Goal: Information Seeking & Learning: Check status

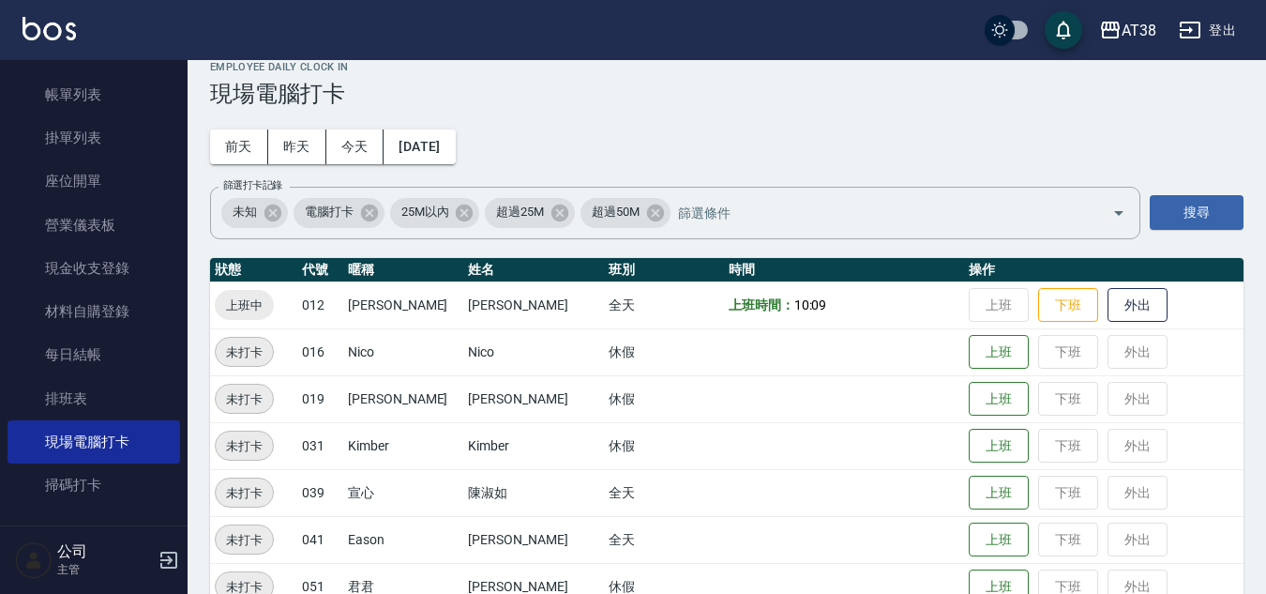
scroll to position [61, 0]
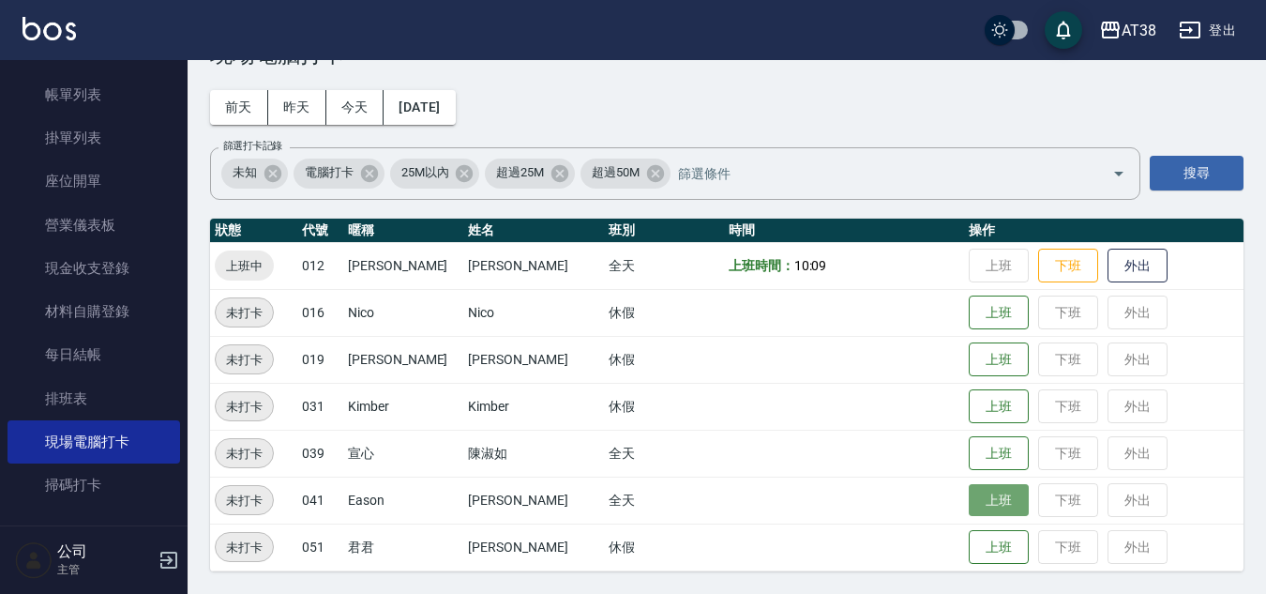
click at [975, 499] on button "上班" at bounding box center [999, 500] width 60 height 33
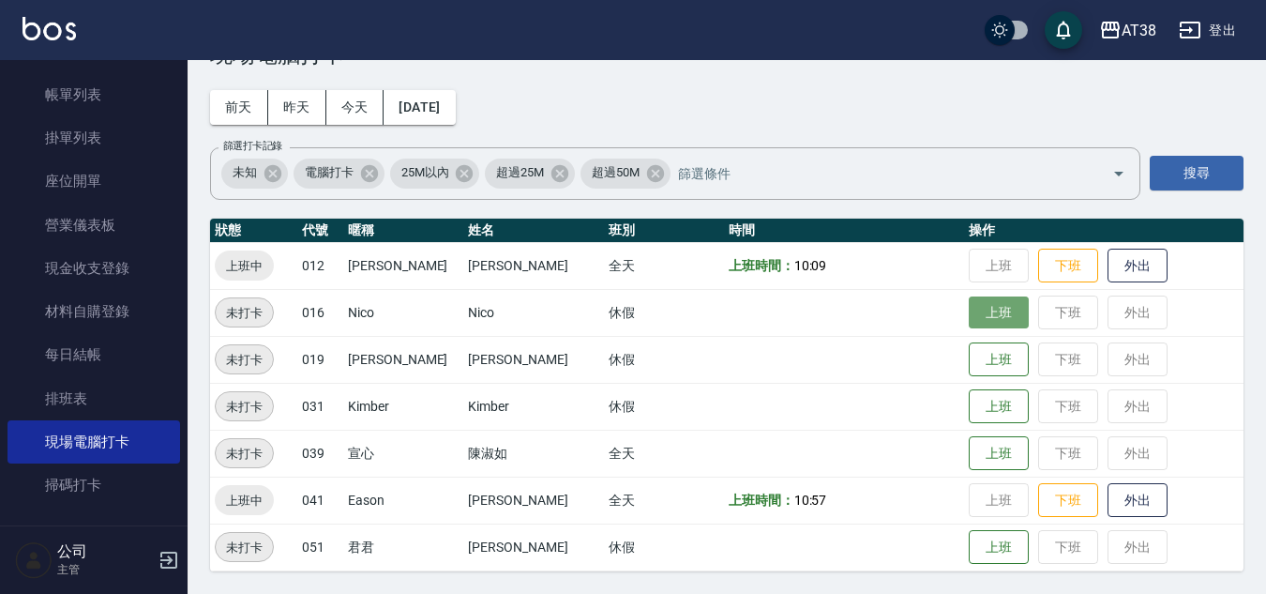
click at [977, 312] on button "上班" at bounding box center [999, 312] width 60 height 33
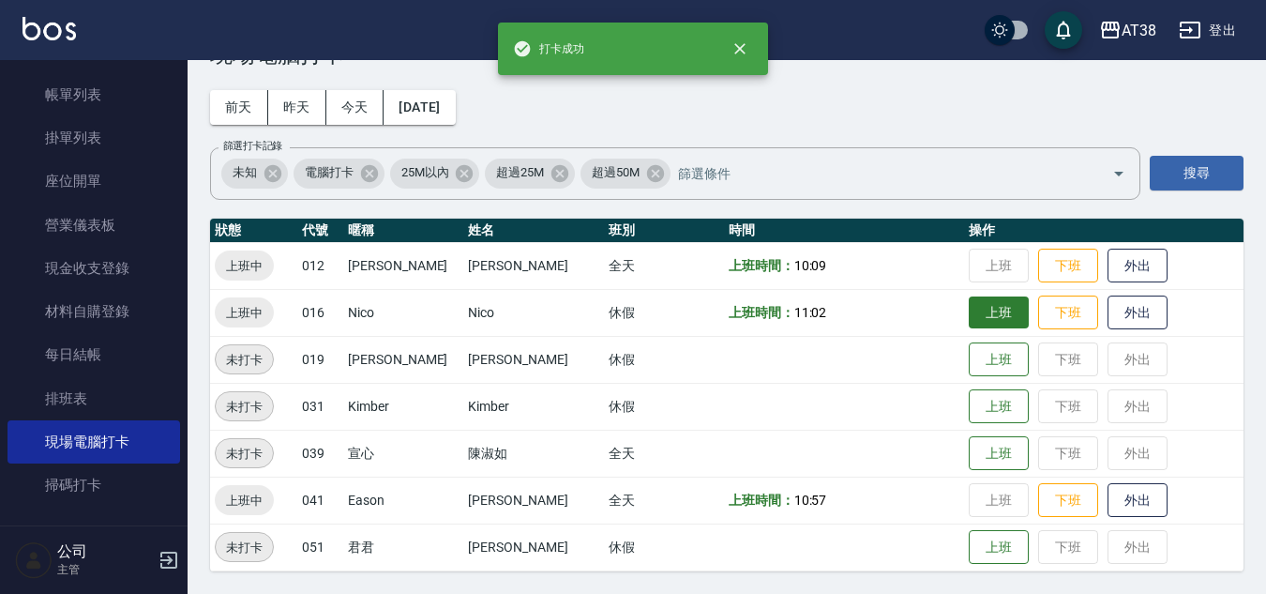
click at [977, 312] on td "上班 下班 外出" at bounding box center [1103, 312] width 279 height 47
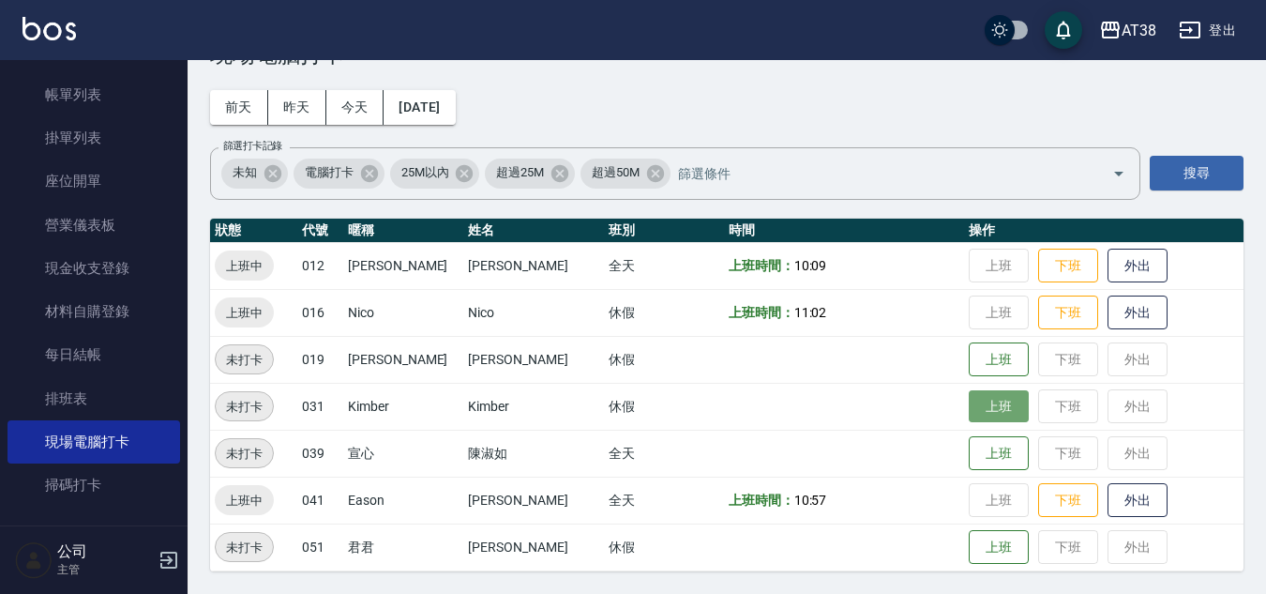
click at [969, 398] on button "上班" at bounding box center [999, 406] width 60 height 33
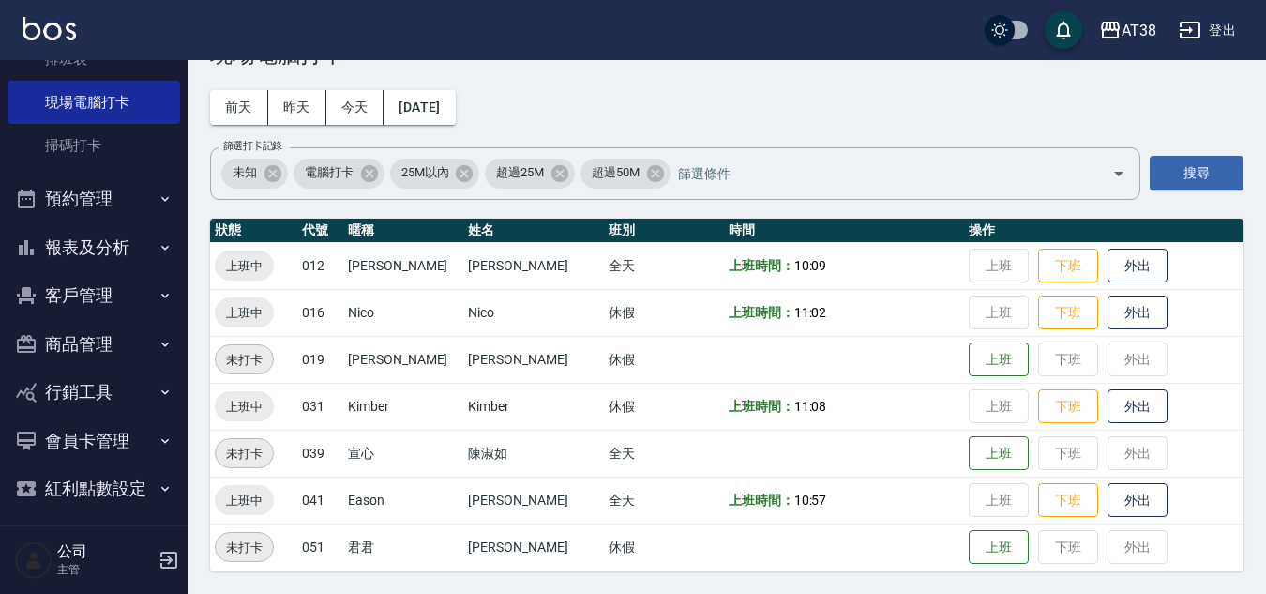
scroll to position [444, 0]
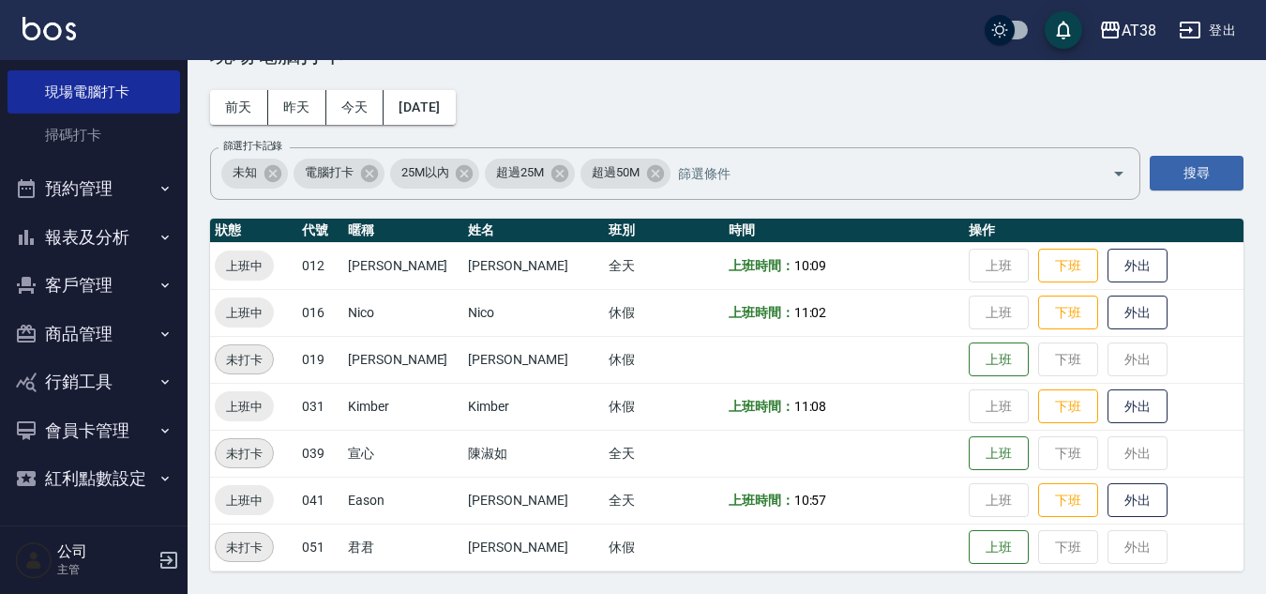
click at [118, 228] on button "報表及分析" at bounding box center [94, 237] width 173 height 49
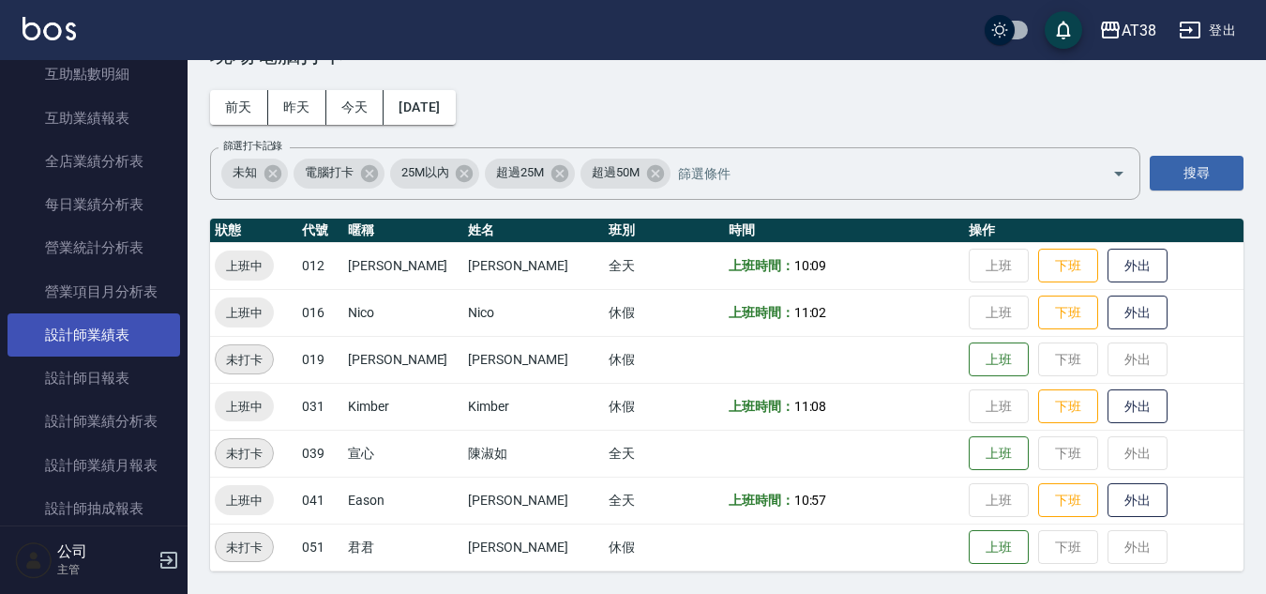
scroll to position [1194, 0]
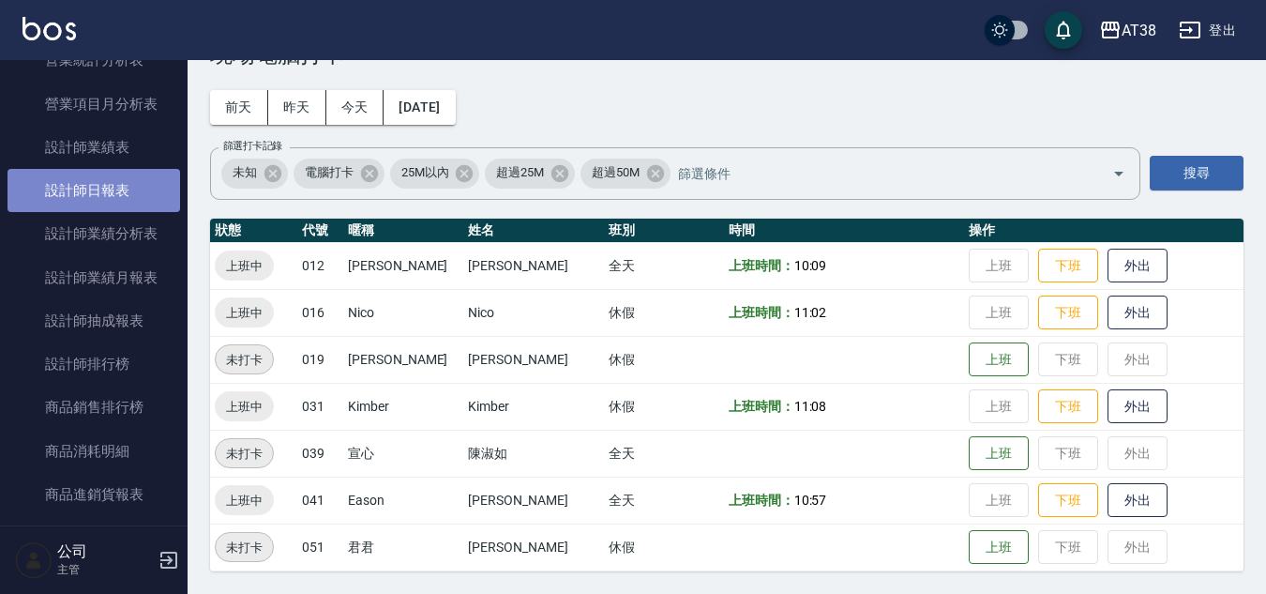
click at [98, 202] on link "設計師日報表" at bounding box center [94, 190] width 173 height 43
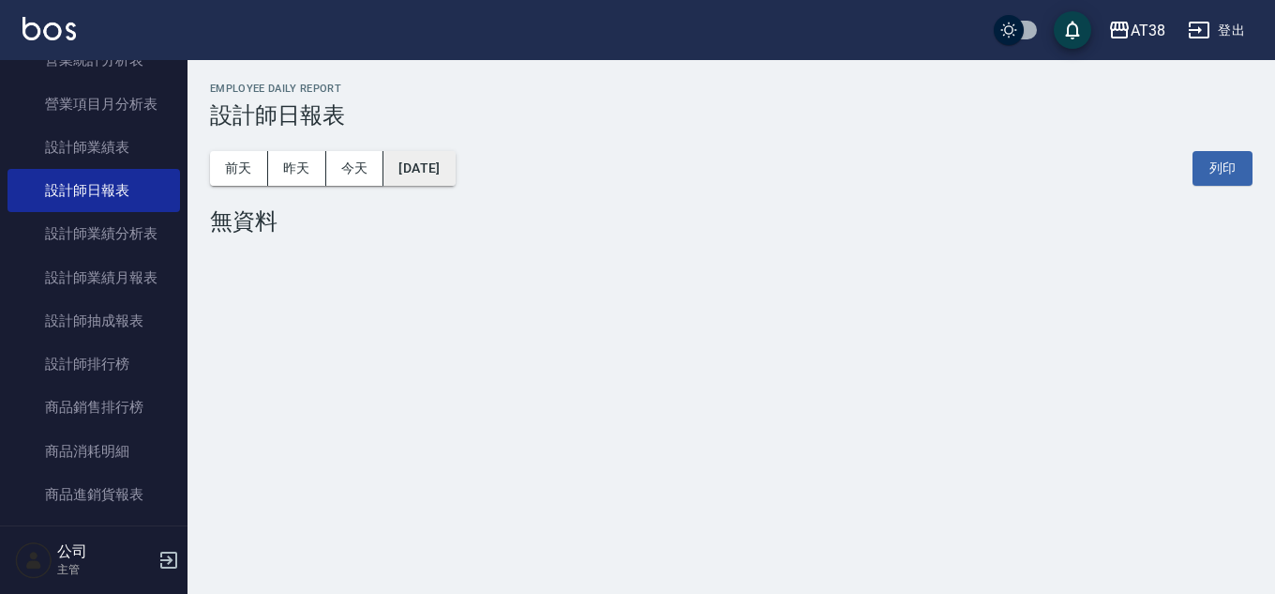
click at [399, 159] on button "[DATE]" at bounding box center [419, 168] width 71 height 35
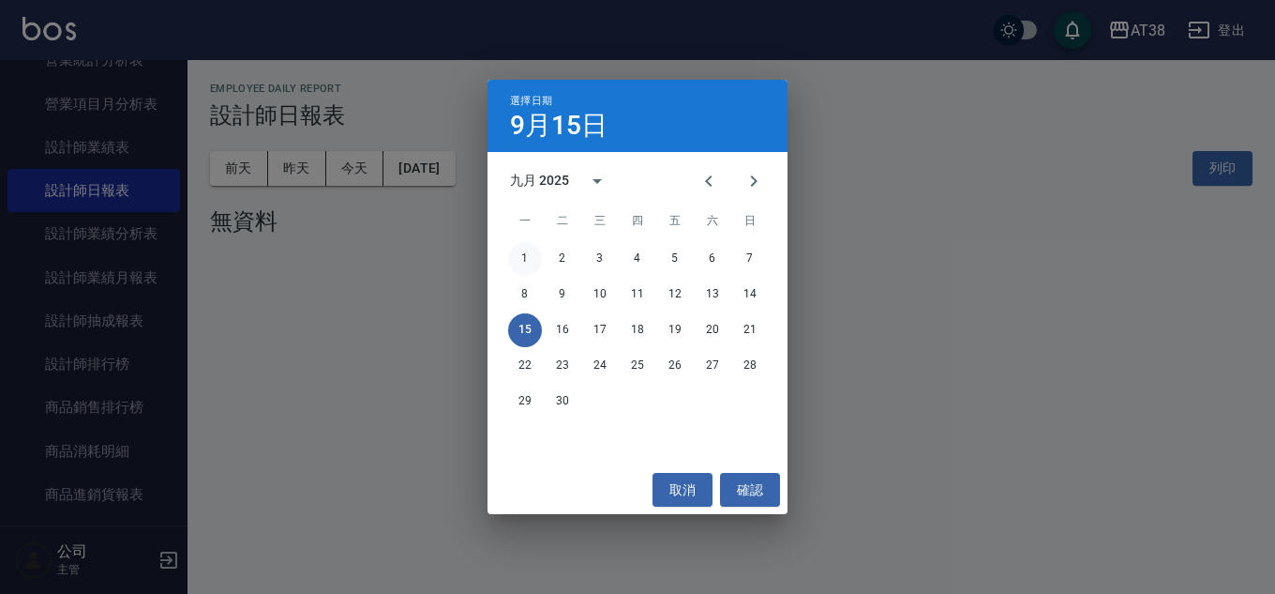
click at [531, 251] on button "1" at bounding box center [525, 259] width 34 height 34
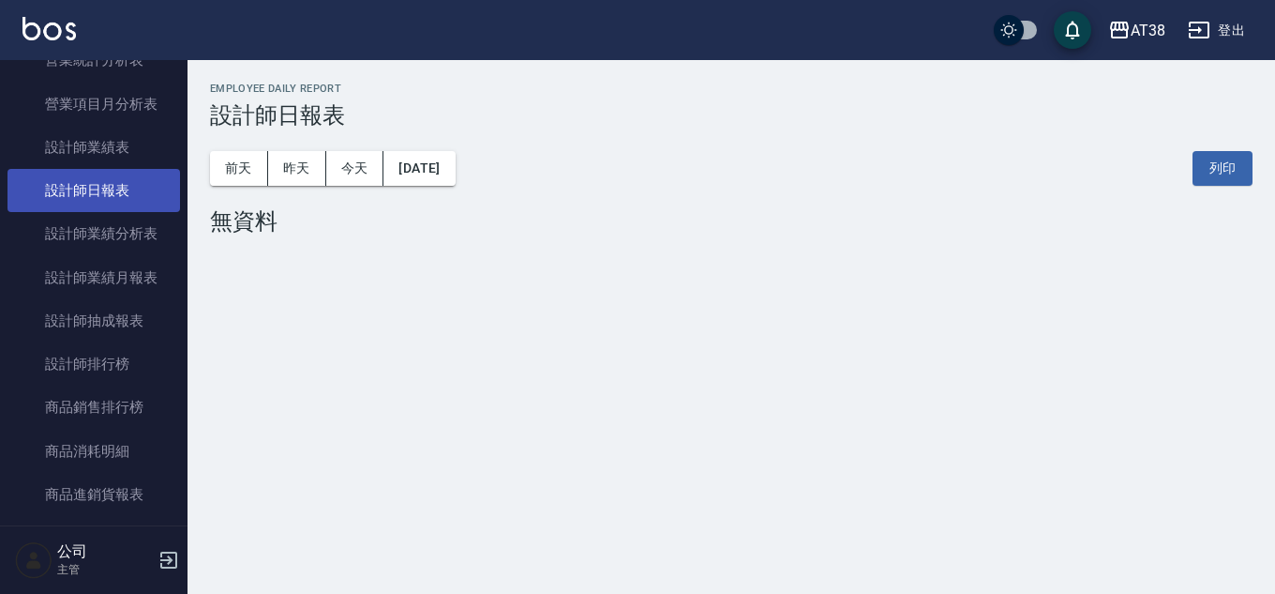
click at [118, 179] on link "設計師日報表" at bounding box center [94, 190] width 173 height 43
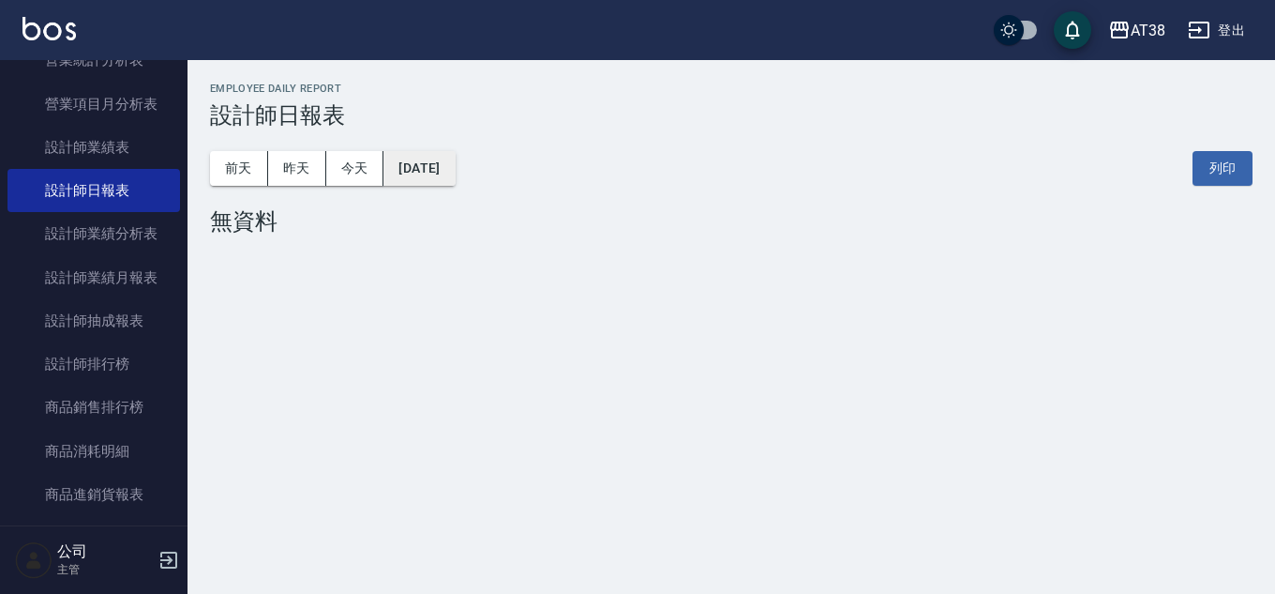
click at [411, 178] on button "[DATE]" at bounding box center [419, 168] width 71 height 35
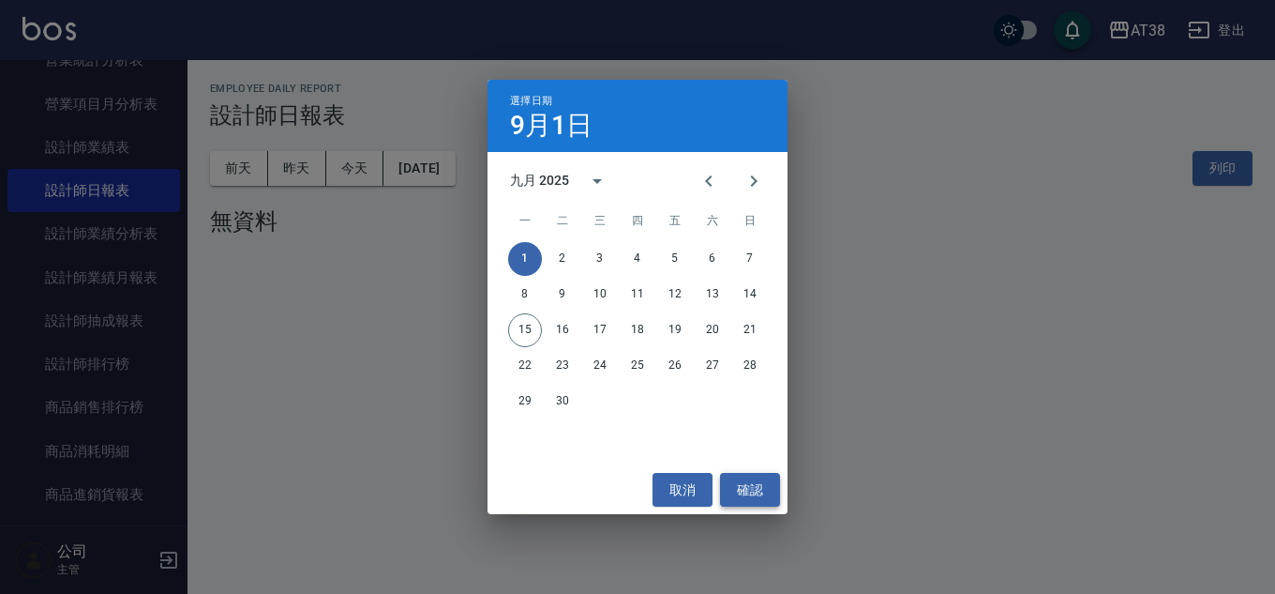
click at [759, 481] on button "確認" at bounding box center [750, 490] width 60 height 35
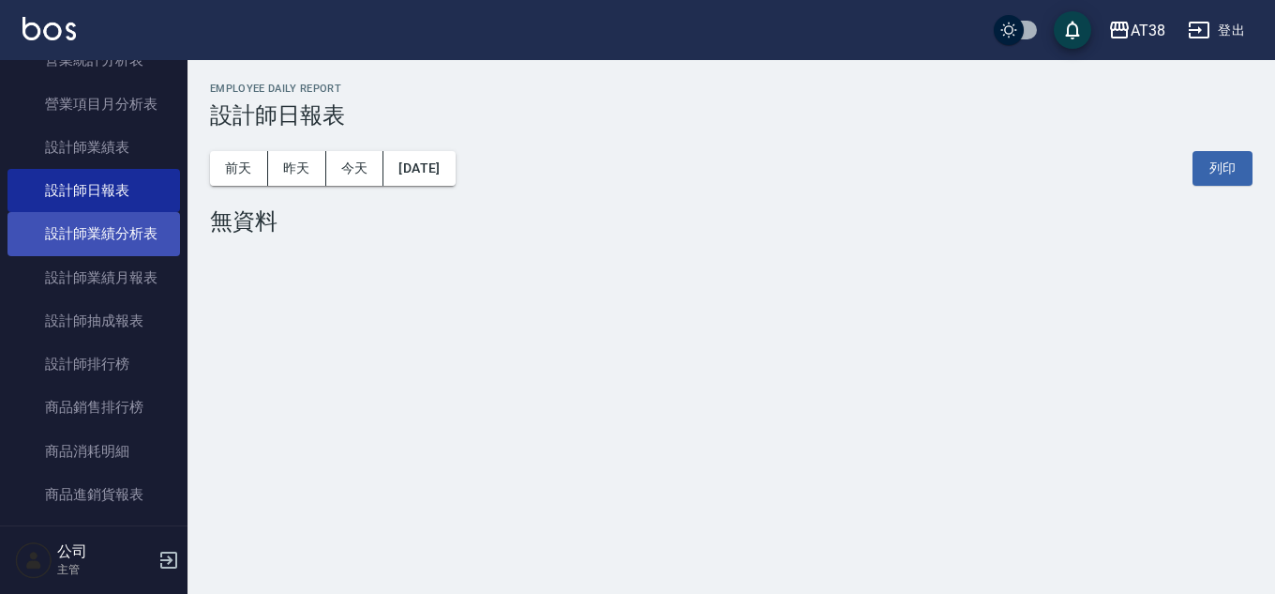
click at [100, 218] on link "設計師業績分析表" at bounding box center [94, 233] width 173 height 43
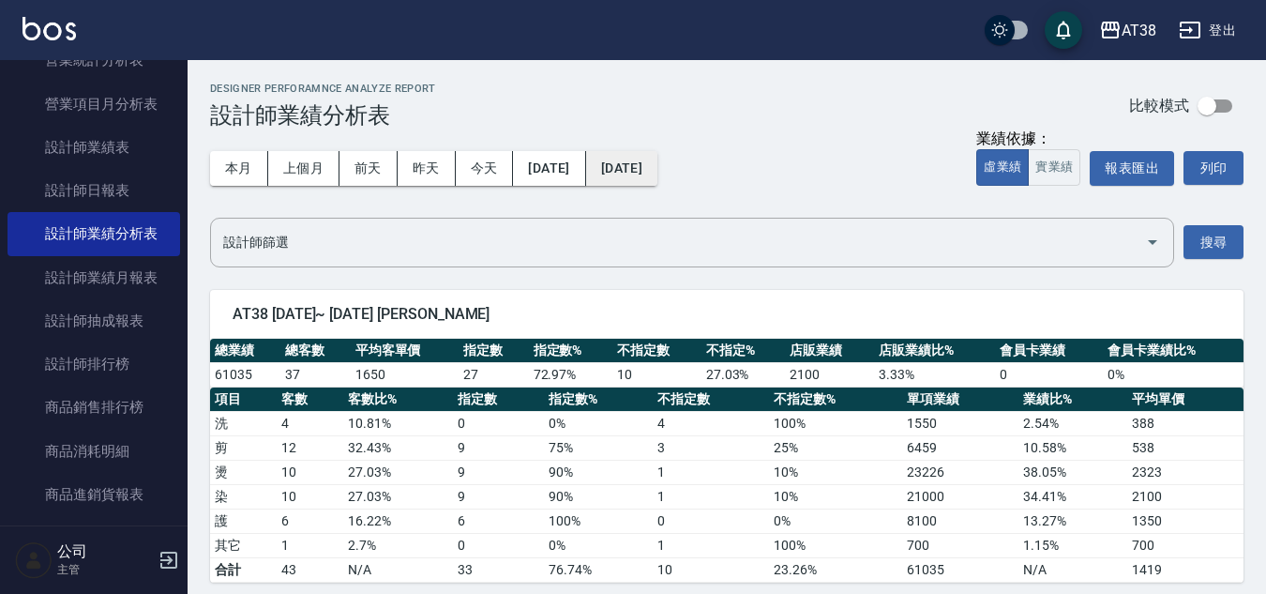
click at [657, 156] on button "[DATE]" at bounding box center [621, 168] width 71 height 35
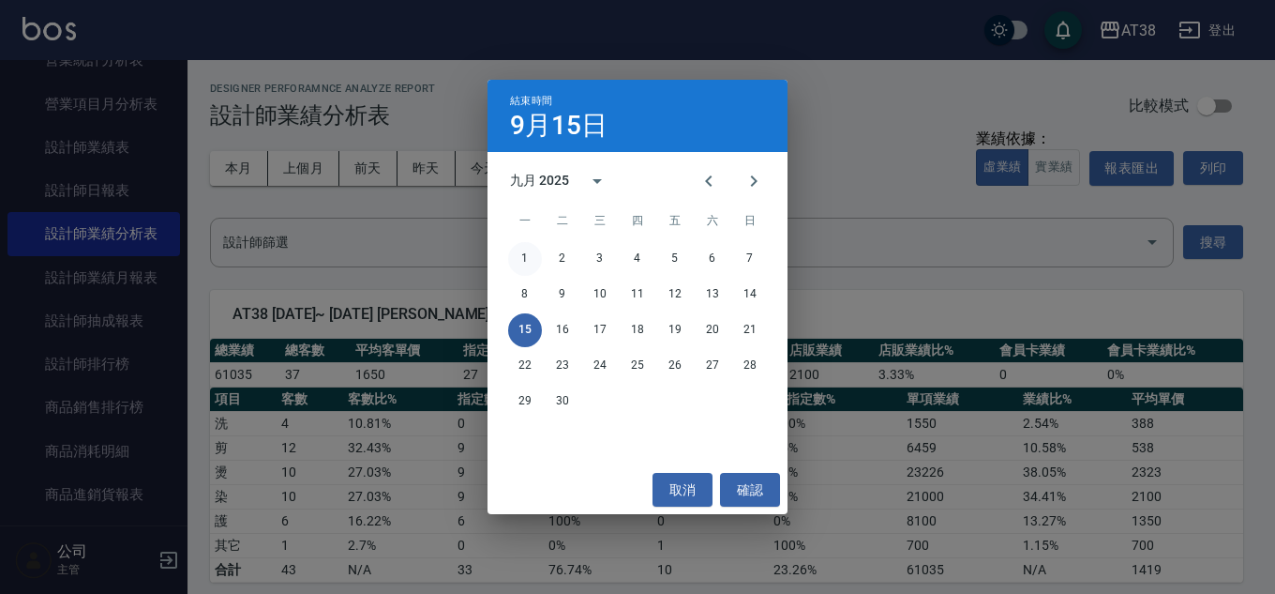
click at [534, 254] on button "1" at bounding box center [525, 259] width 34 height 34
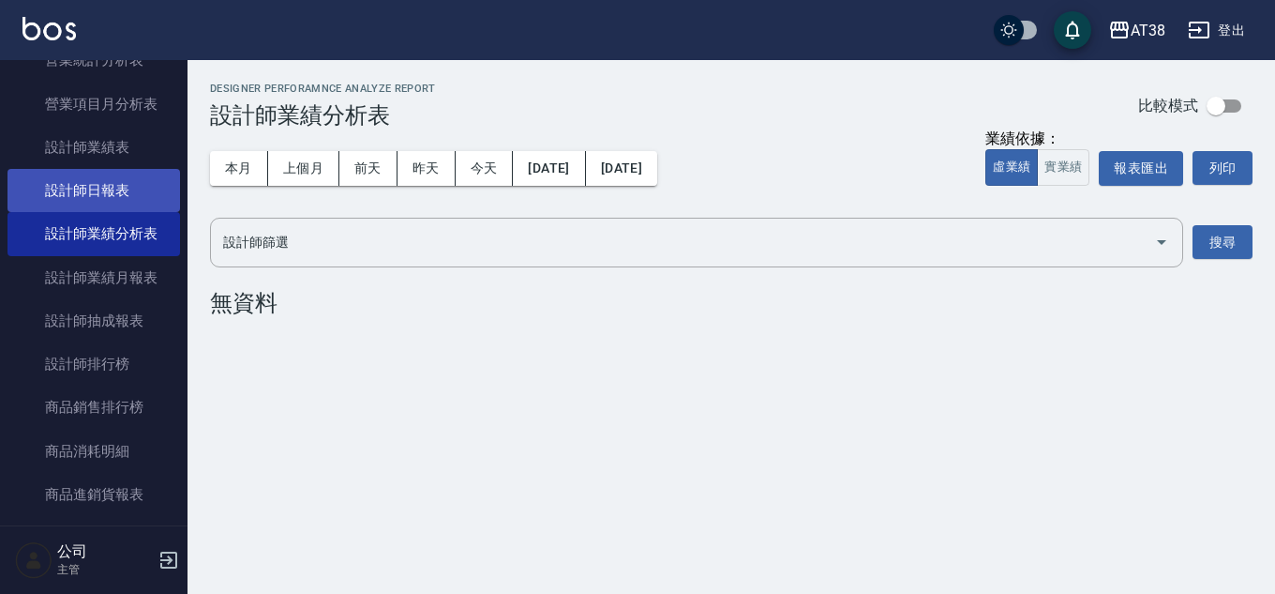
click at [91, 194] on link "設計師日報表" at bounding box center [94, 190] width 173 height 43
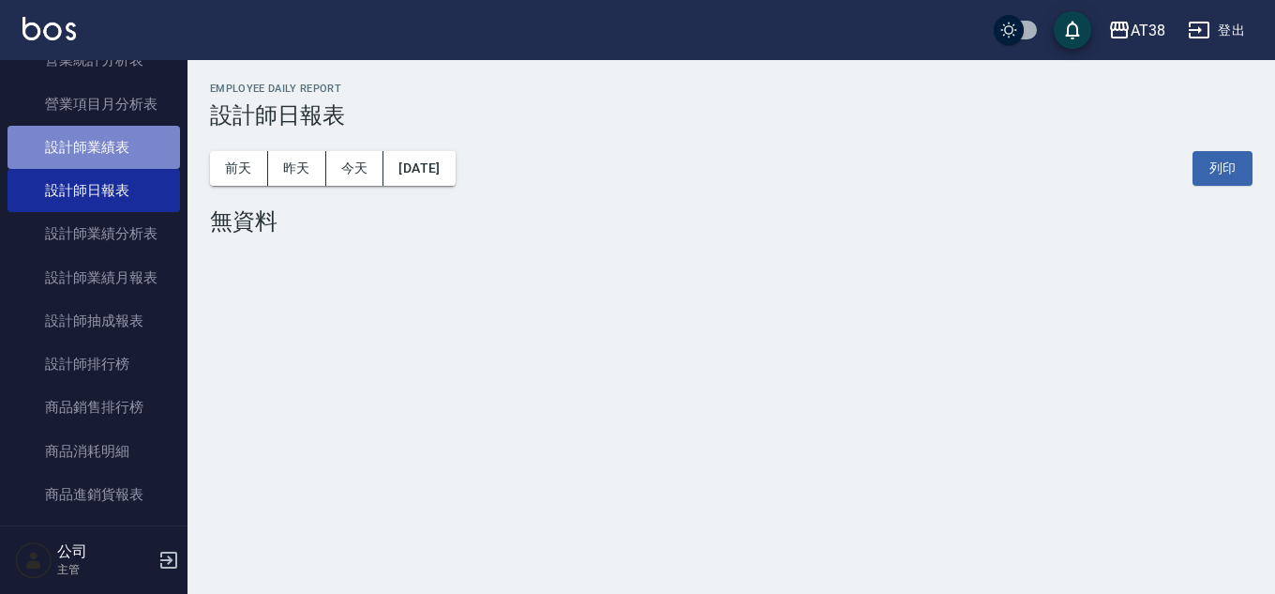
click at [123, 143] on link "設計師業績表" at bounding box center [94, 147] width 173 height 43
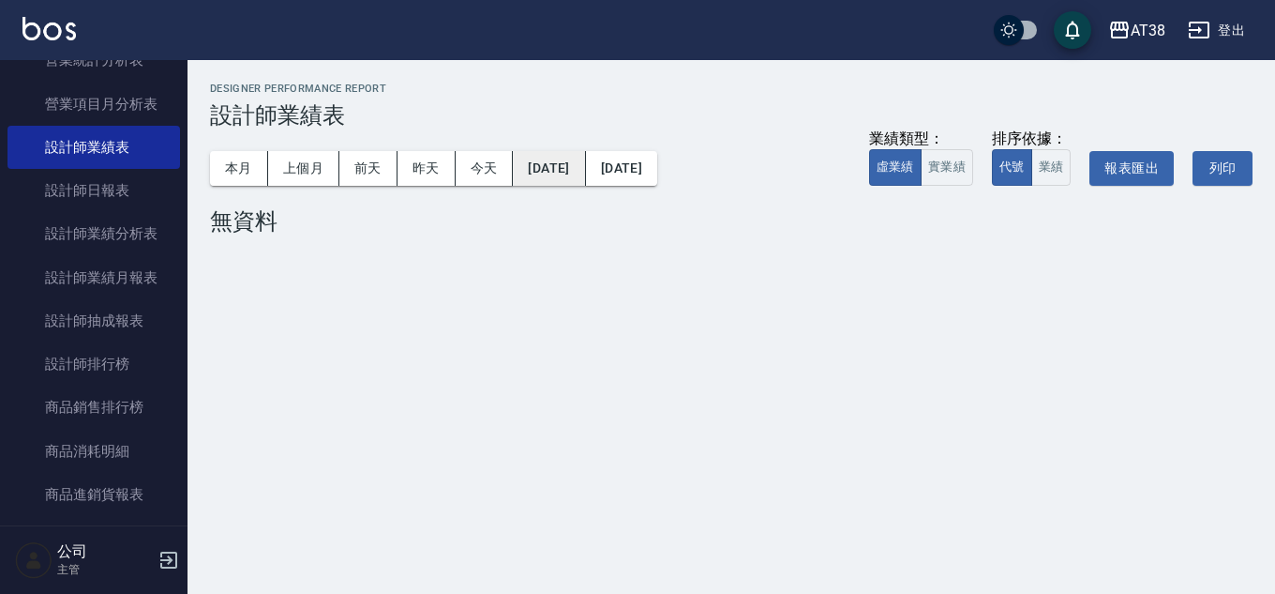
click at [562, 171] on button "[DATE]" at bounding box center [549, 168] width 72 height 35
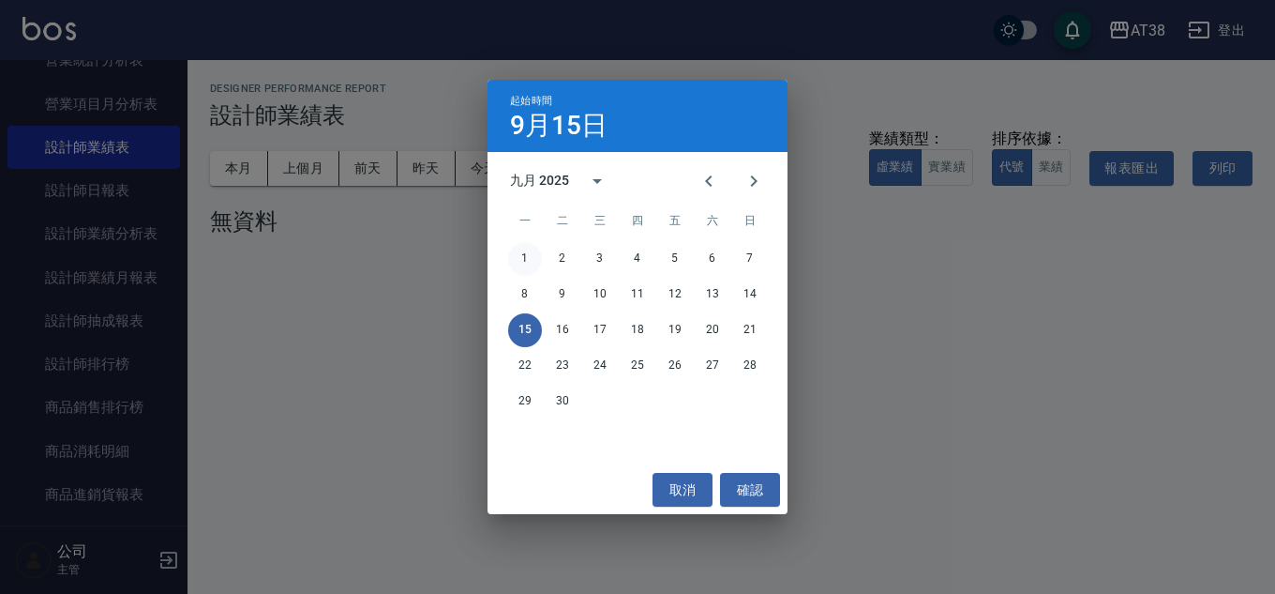
click at [524, 244] on button "1" at bounding box center [525, 259] width 34 height 34
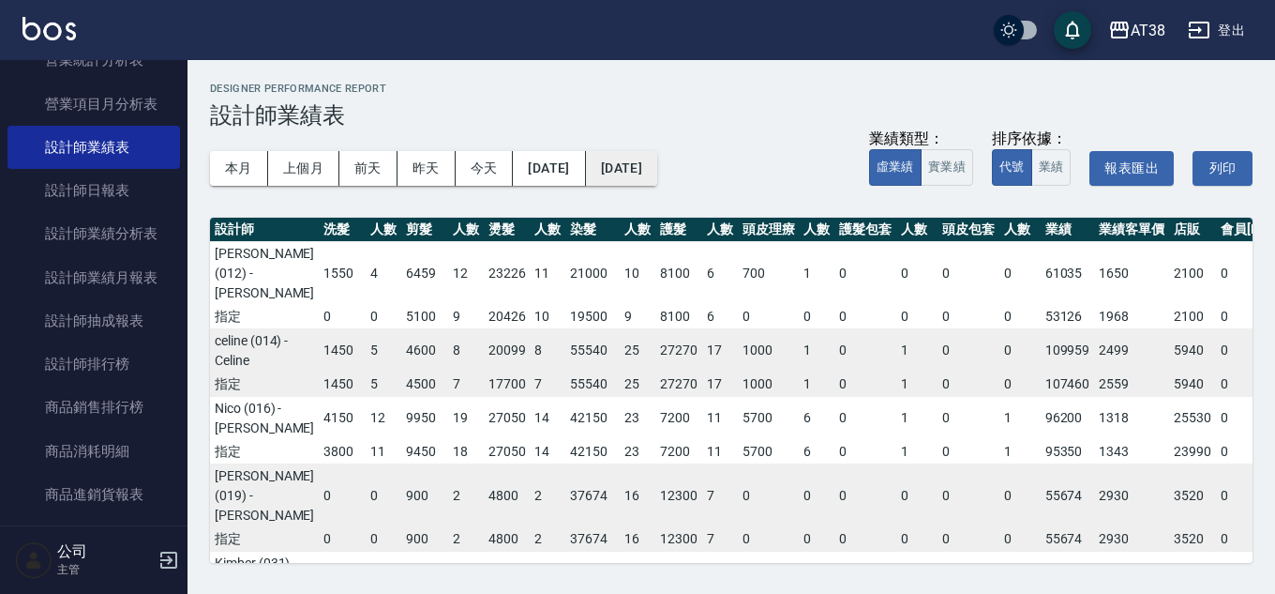
click at [636, 175] on button "[DATE]" at bounding box center [621, 168] width 71 height 35
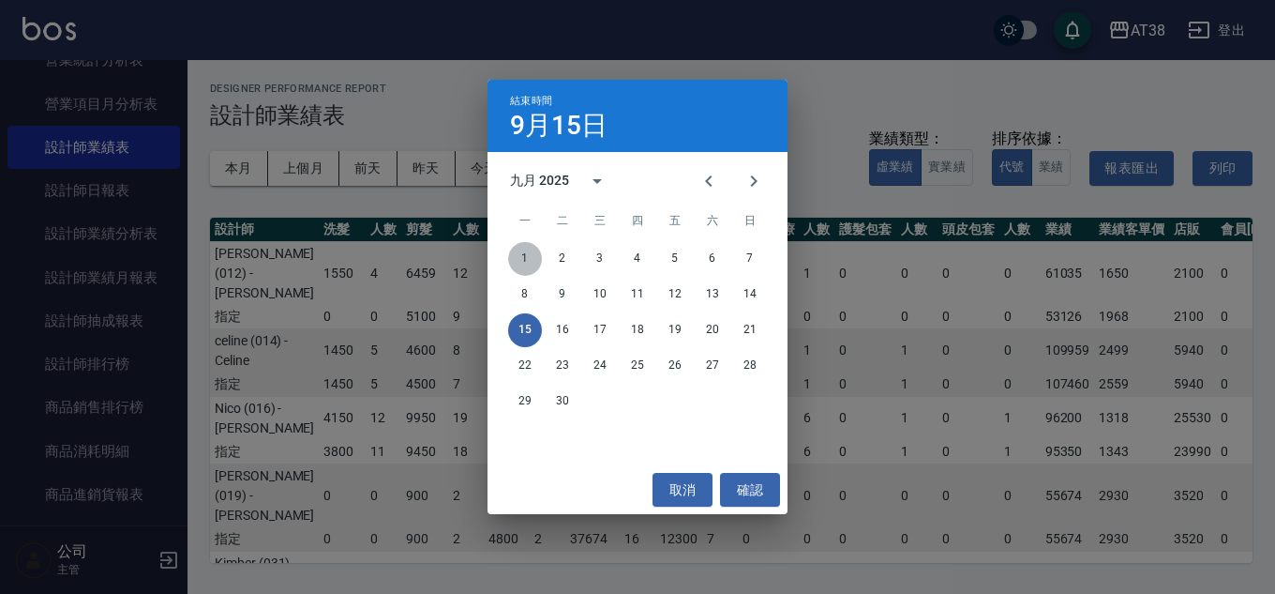
click at [519, 257] on button "1" at bounding box center [525, 259] width 34 height 34
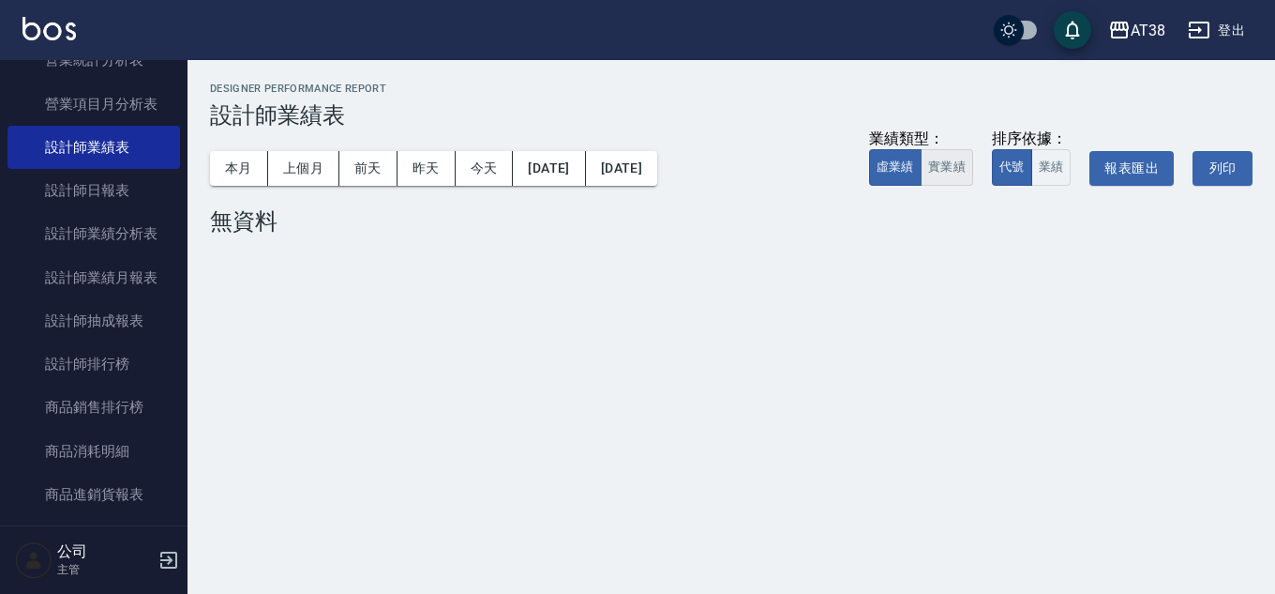
drag, startPoint x: 960, startPoint y: 172, endPoint x: 957, endPoint y: 182, distance: 10.7
click at [957, 180] on button "實業績" at bounding box center [947, 167] width 53 height 37
click at [1043, 168] on button "業績" at bounding box center [1051, 167] width 40 height 37
click at [883, 173] on button "虛業績" at bounding box center [895, 167] width 53 height 37
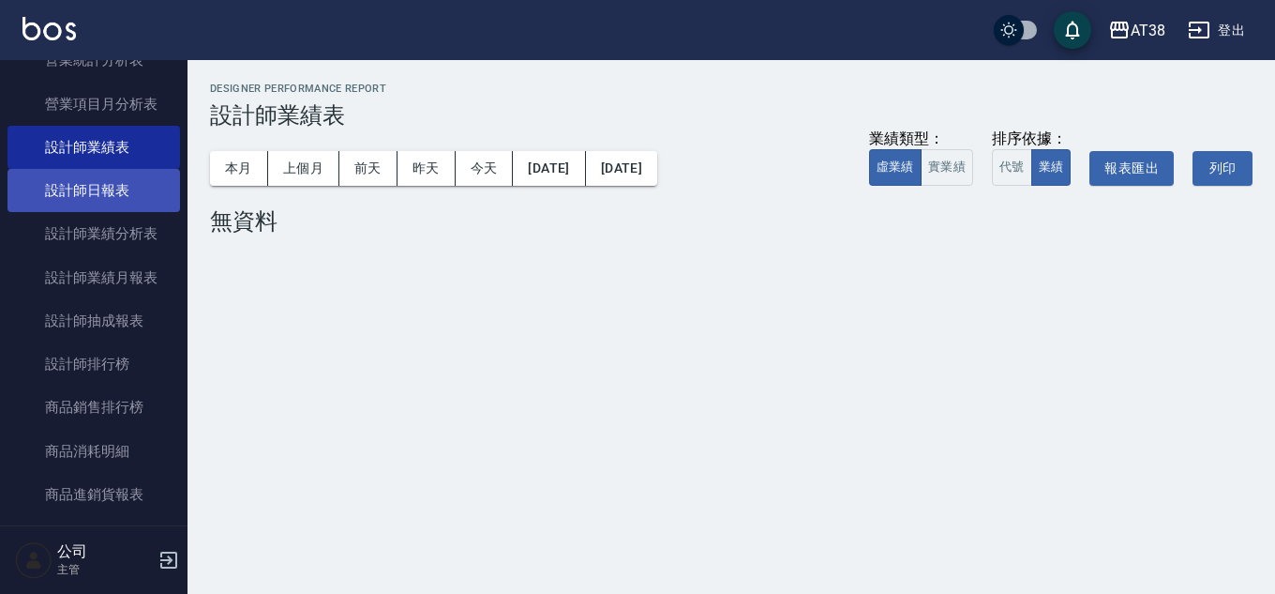
click at [115, 183] on link "設計師日報表" at bounding box center [94, 190] width 173 height 43
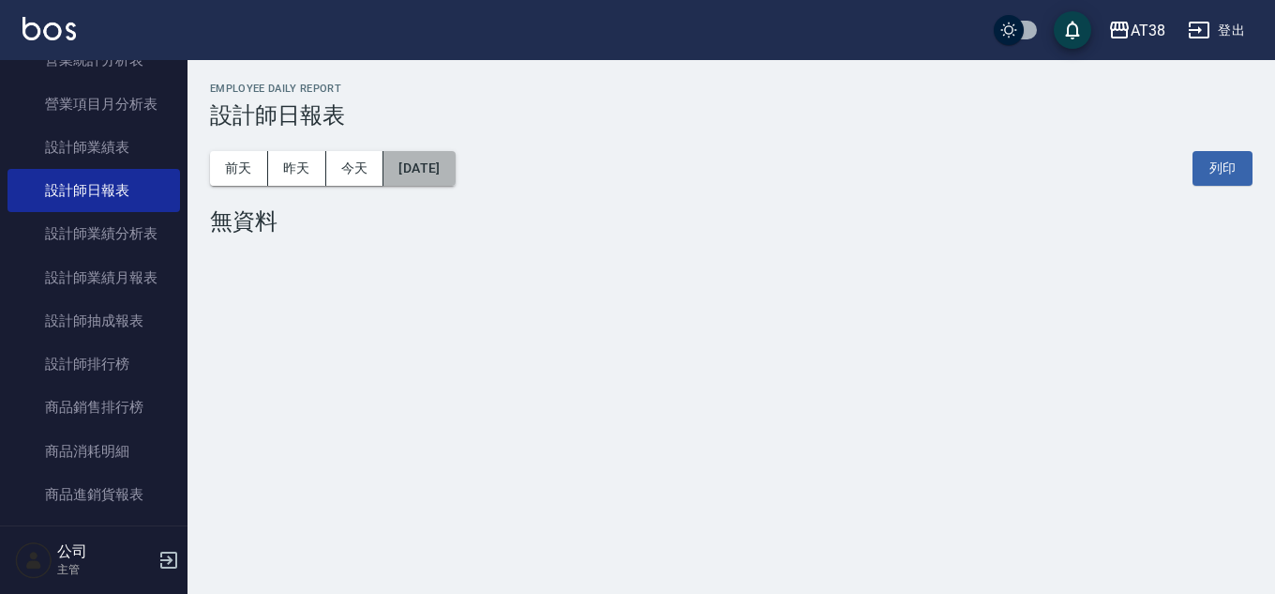
click at [412, 175] on button "[DATE]" at bounding box center [419, 168] width 71 height 35
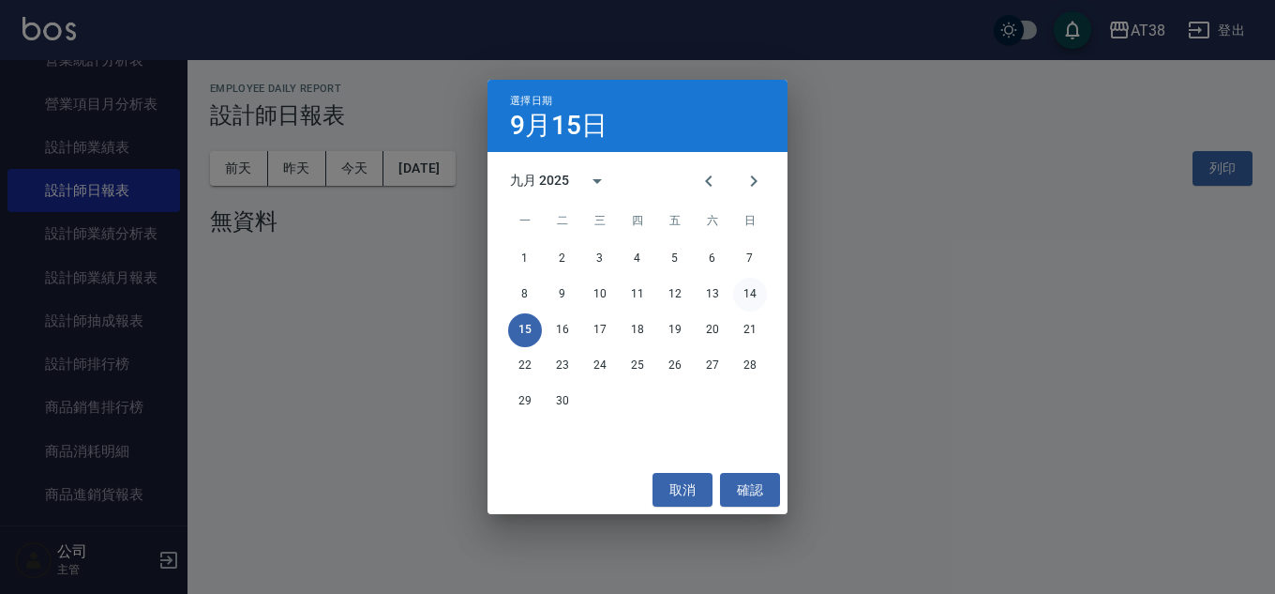
click at [747, 291] on button "14" at bounding box center [750, 295] width 34 height 34
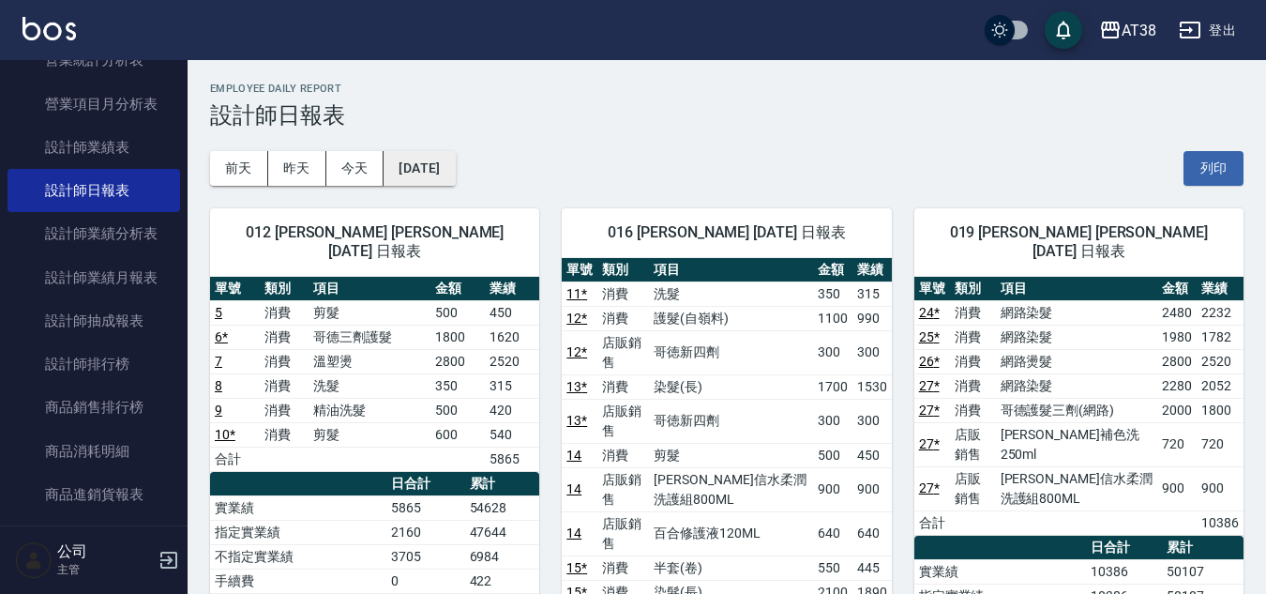
click at [455, 182] on button "[DATE]" at bounding box center [419, 168] width 71 height 35
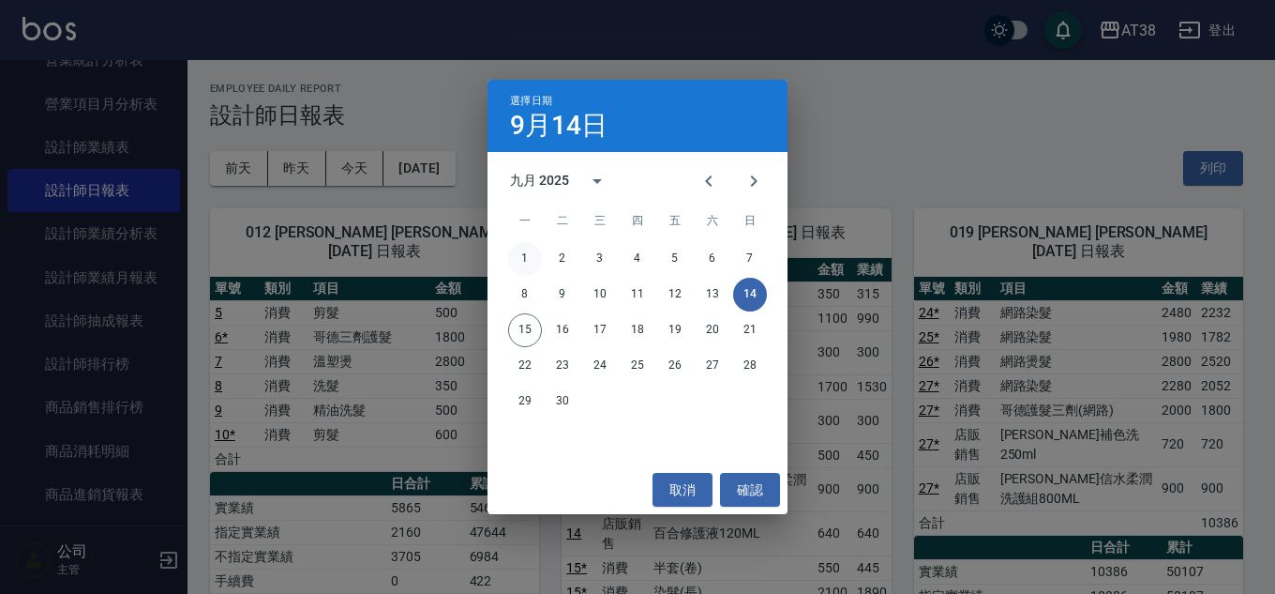
click at [534, 253] on button "1" at bounding box center [525, 259] width 34 height 34
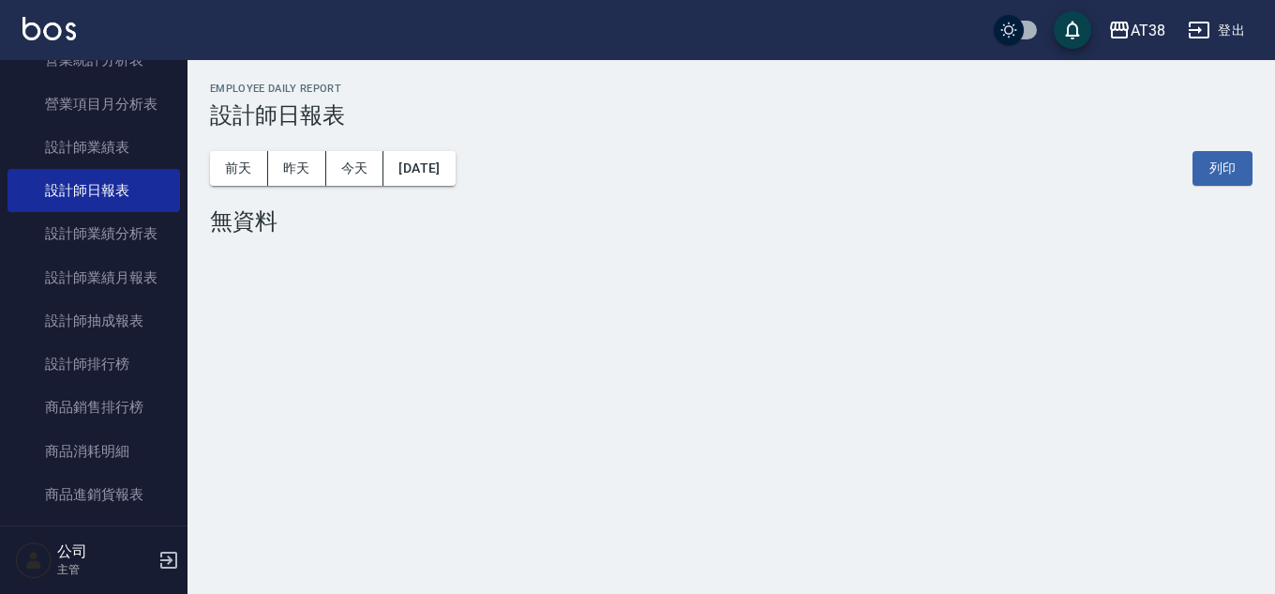
click at [463, 190] on div "[DATE] [DATE] [DATE] [DATE] 列印" at bounding box center [731, 168] width 1043 height 80
click at [455, 179] on button "[DATE]" at bounding box center [419, 168] width 71 height 35
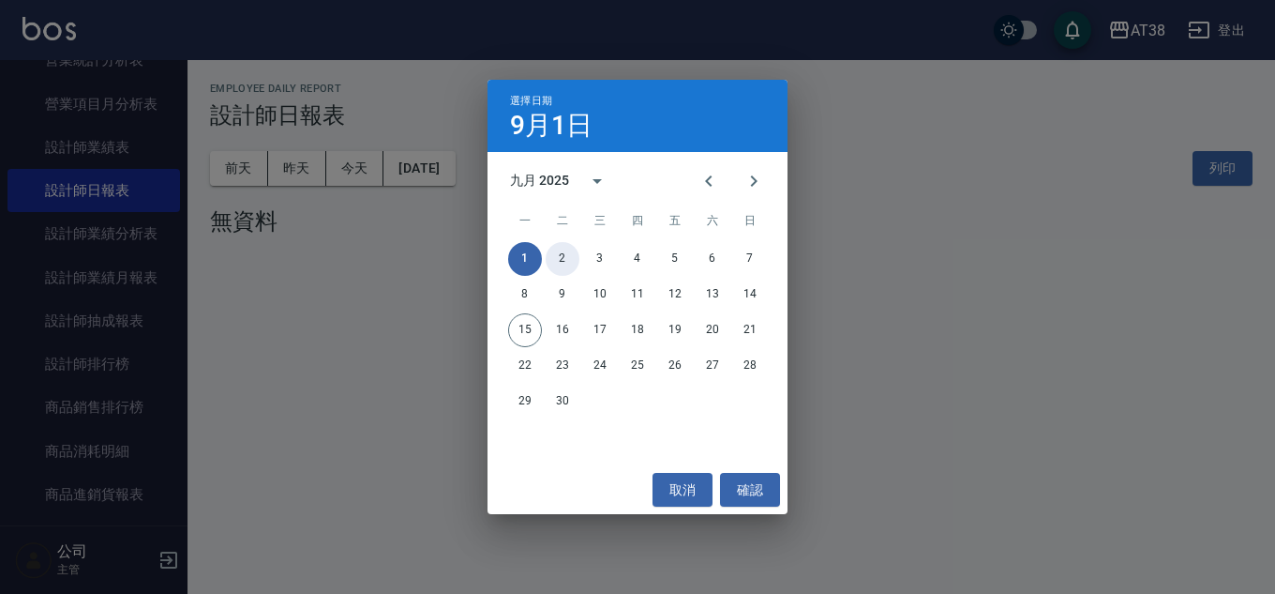
click at [555, 261] on button "2" at bounding box center [563, 259] width 34 height 34
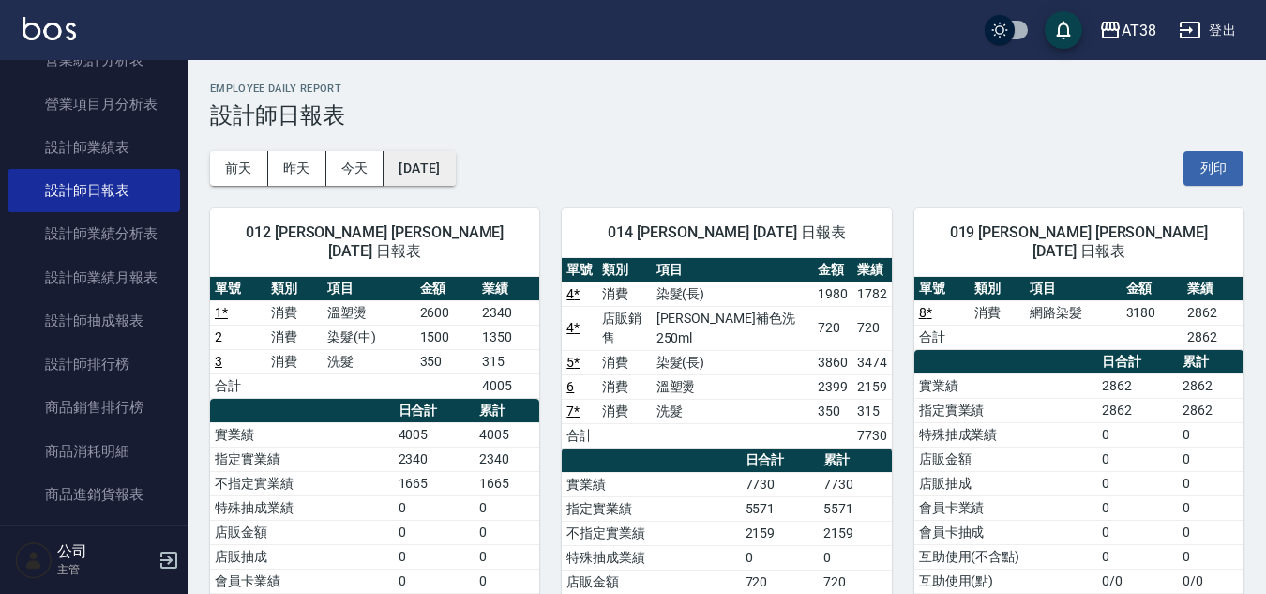
click at [455, 173] on button "[DATE]" at bounding box center [419, 168] width 71 height 35
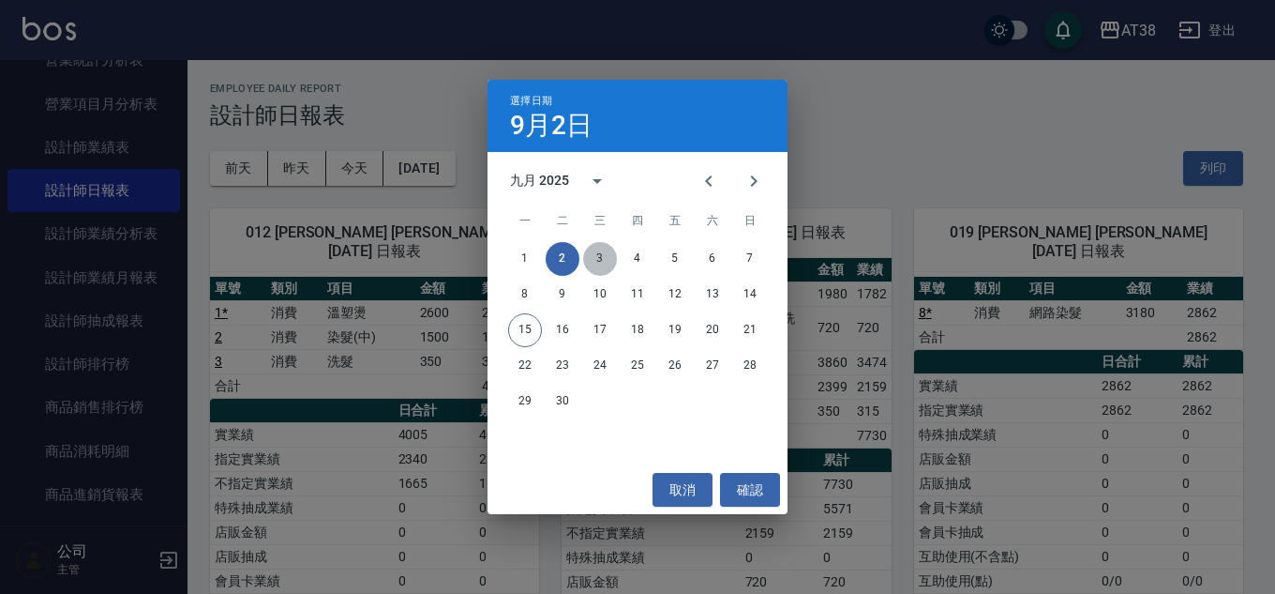
click at [593, 251] on button "3" at bounding box center [600, 259] width 34 height 34
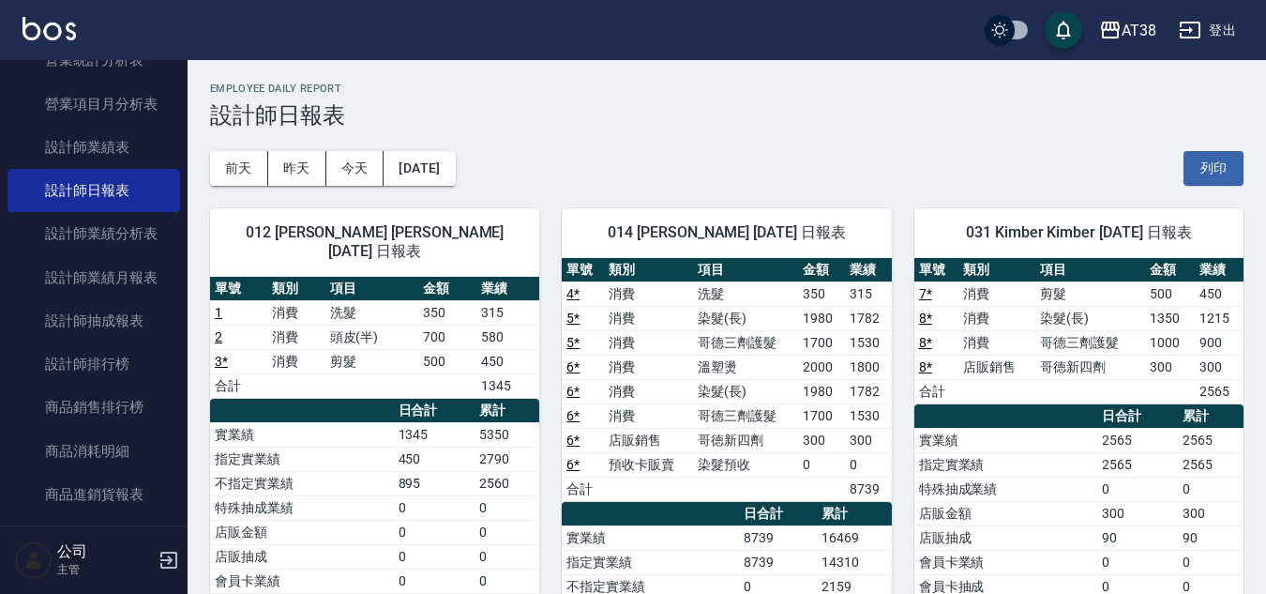
scroll to position [94, 0]
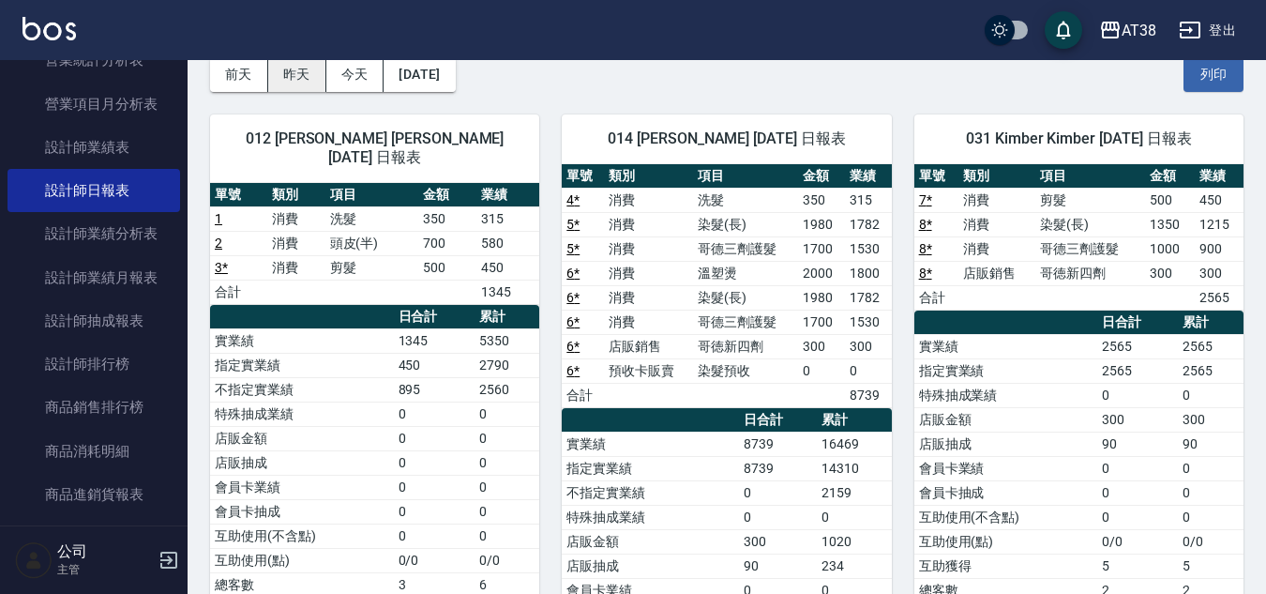
click at [289, 78] on button "昨天" at bounding box center [297, 74] width 58 height 35
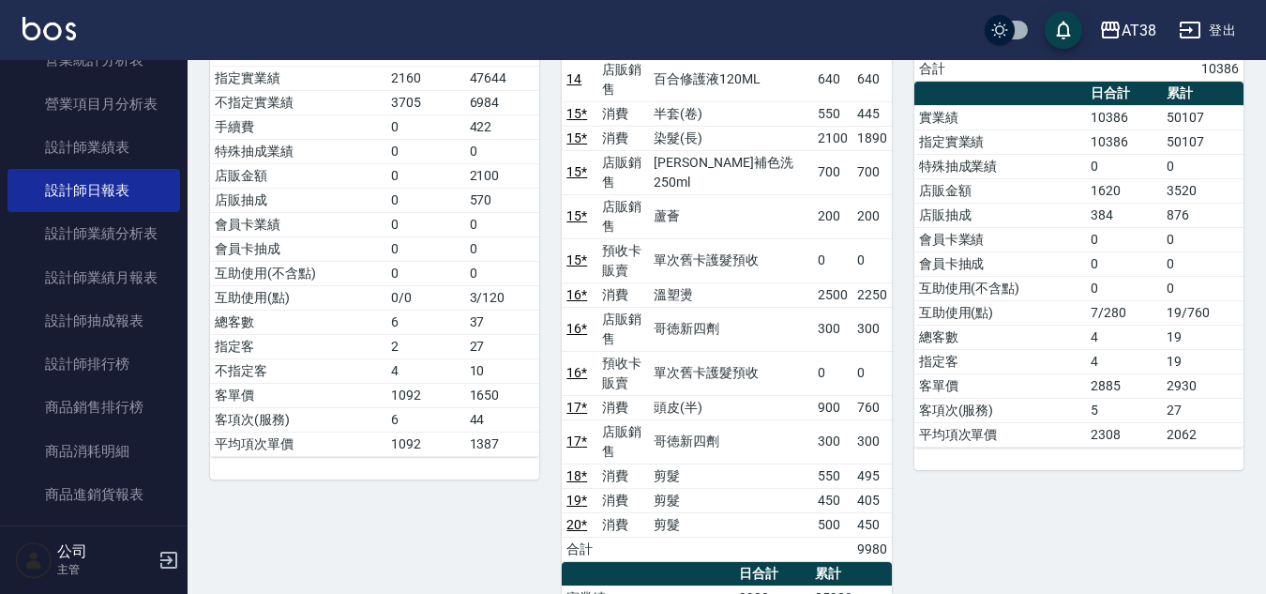
scroll to position [375, 0]
